Goal: Task Accomplishment & Management: Use online tool/utility

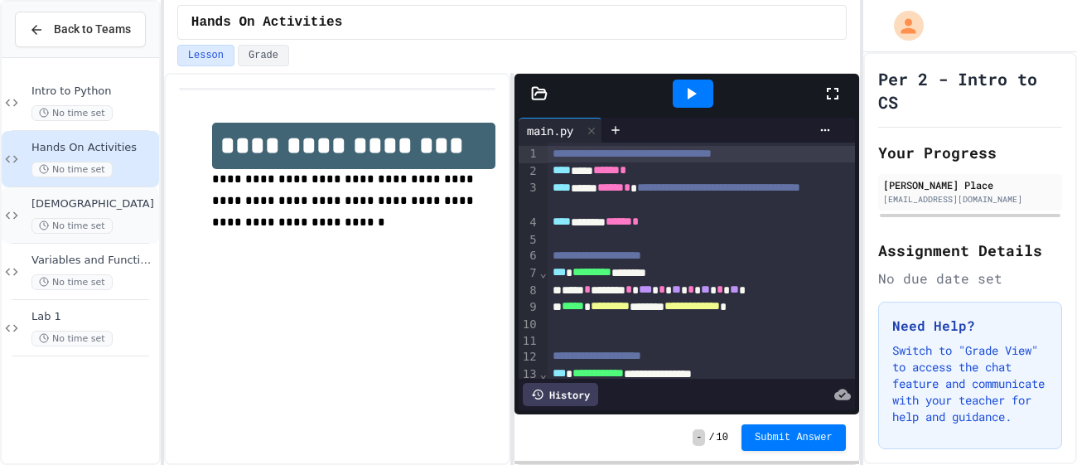
click at [106, 229] on span "No time set" at bounding box center [71, 226] width 81 height 16
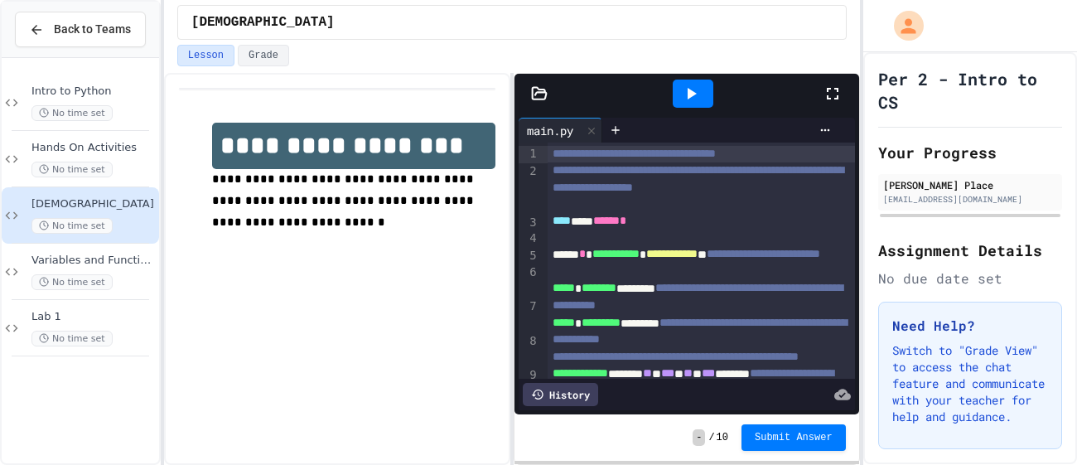
click at [703, 96] on div at bounding box center [693, 94] width 41 height 28
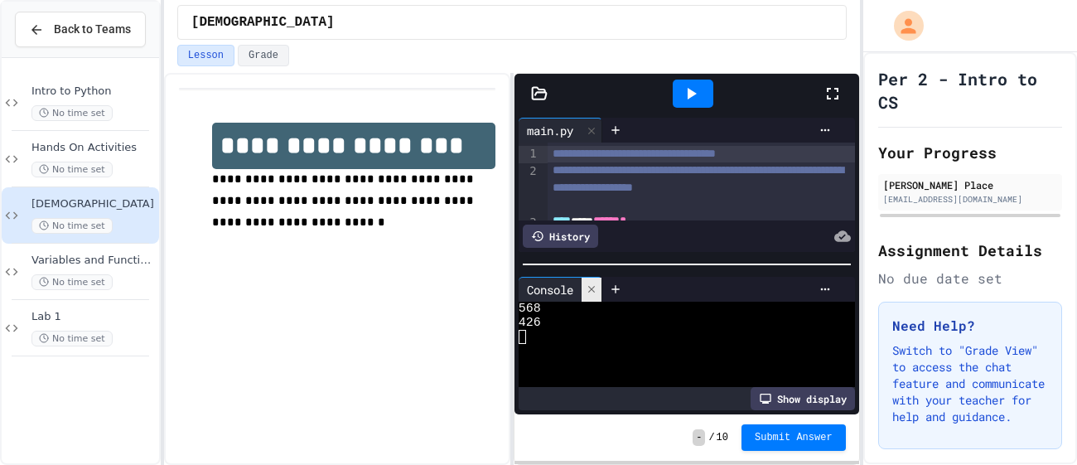
click at [599, 287] on div at bounding box center [592, 290] width 20 height 24
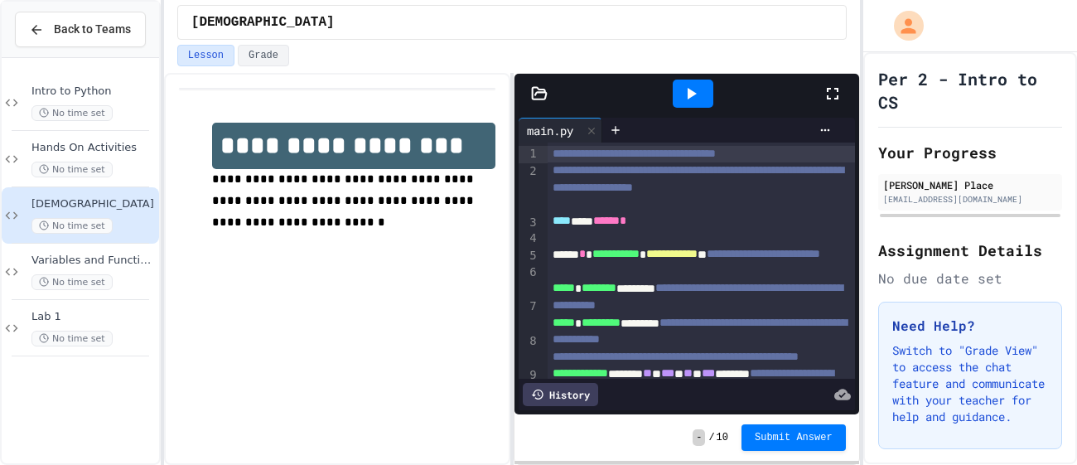
click at [548, 92] on div at bounding box center [539, 93] width 50 height 17
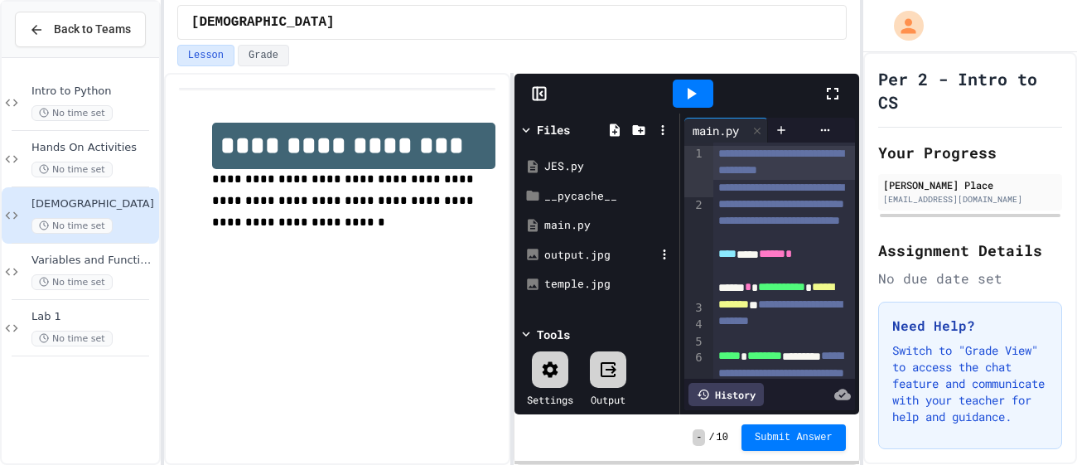
click at [600, 252] on div "output.jpg" at bounding box center [599, 255] width 111 height 17
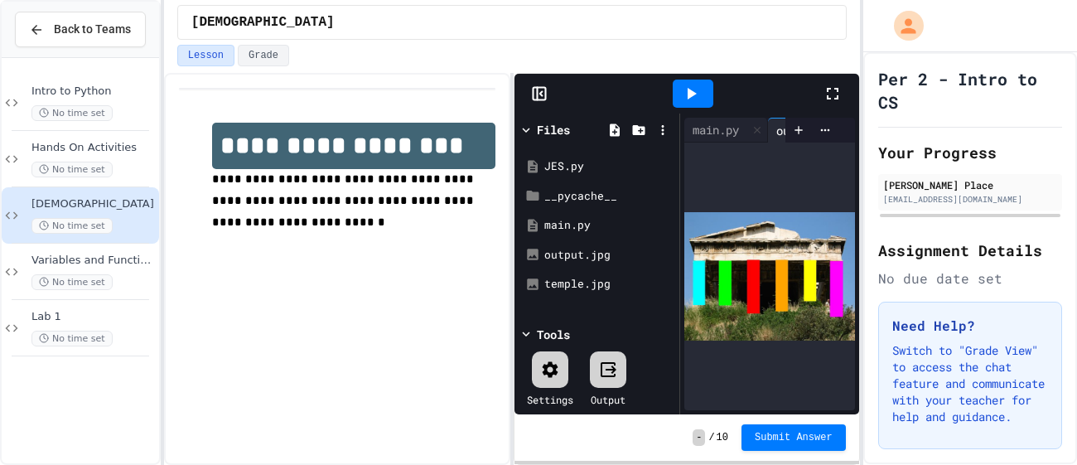
click at [537, 99] on icon at bounding box center [537, 94] width 0 height 12
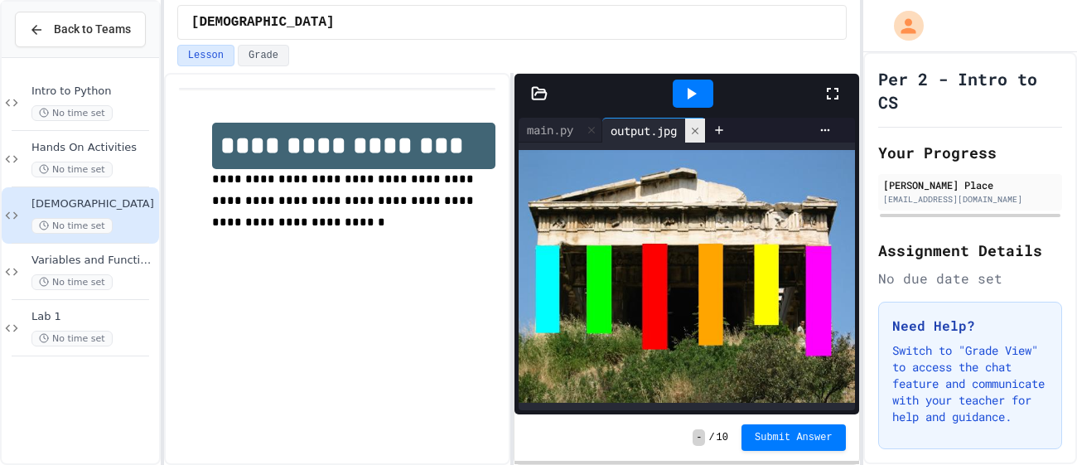
click at [698, 132] on icon at bounding box center [695, 130] width 7 height 7
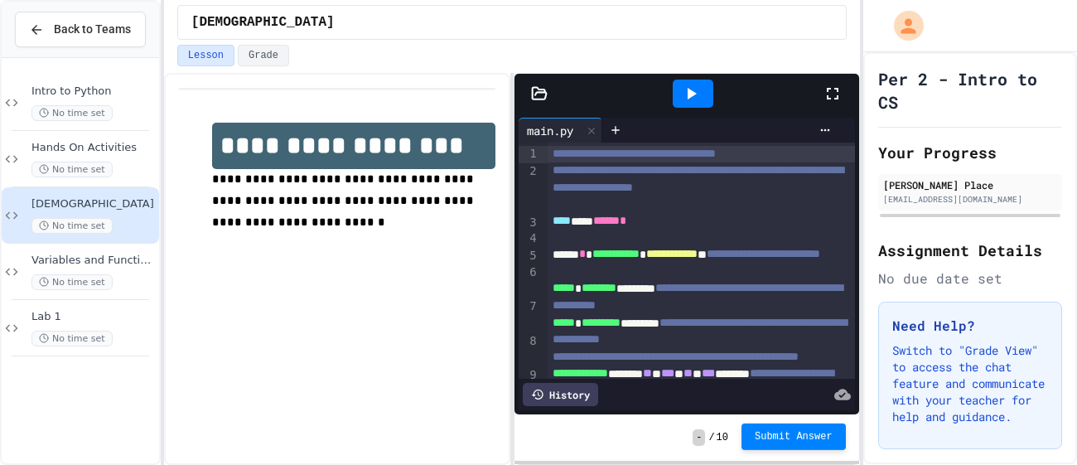
click at [823, 433] on span "Submit Answer" at bounding box center [794, 436] width 78 height 13
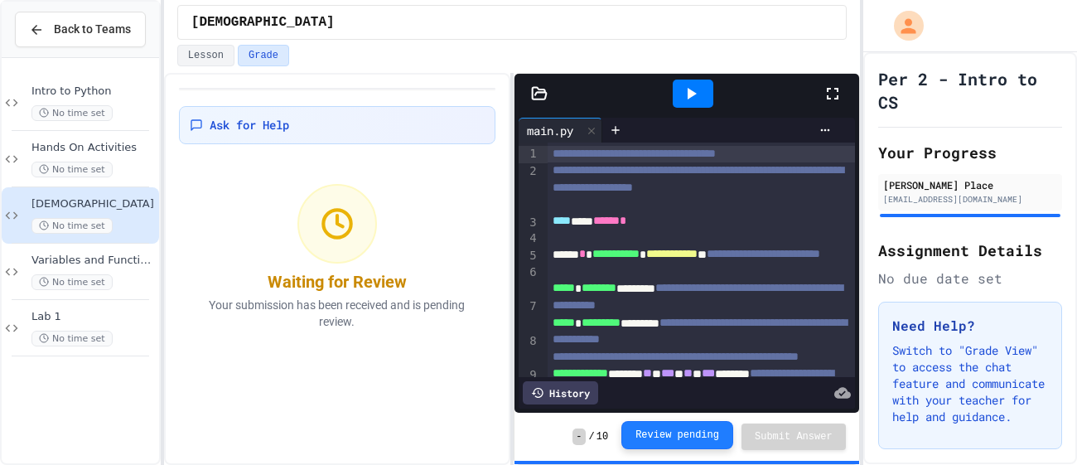
click at [673, 434] on button "Review pending" at bounding box center [677, 435] width 112 height 28
